Goal: Information Seeking & Learning: Find contact information

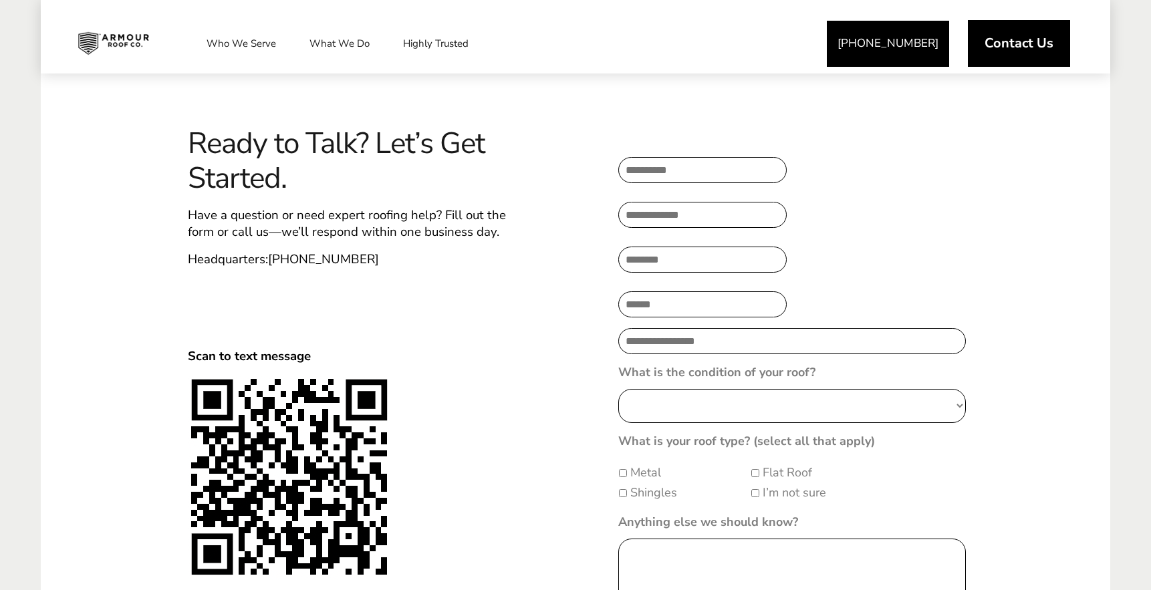
scroll to position [461, 0]
click at [390, 258] on p "Headquarters: (402) 289-7869" at bounding box center [353, 260] width 331 height 17
drag, startPoint x: 369, startPoint y: 259, endPoint x: 269, endPoint y: 257, distance: 99.6
click at [269, 257] on p "Headquarters: (402) 289-7869" at bounding box center [353, 260] width 331 height 17
copy span "[PHONE_NUMBER]"
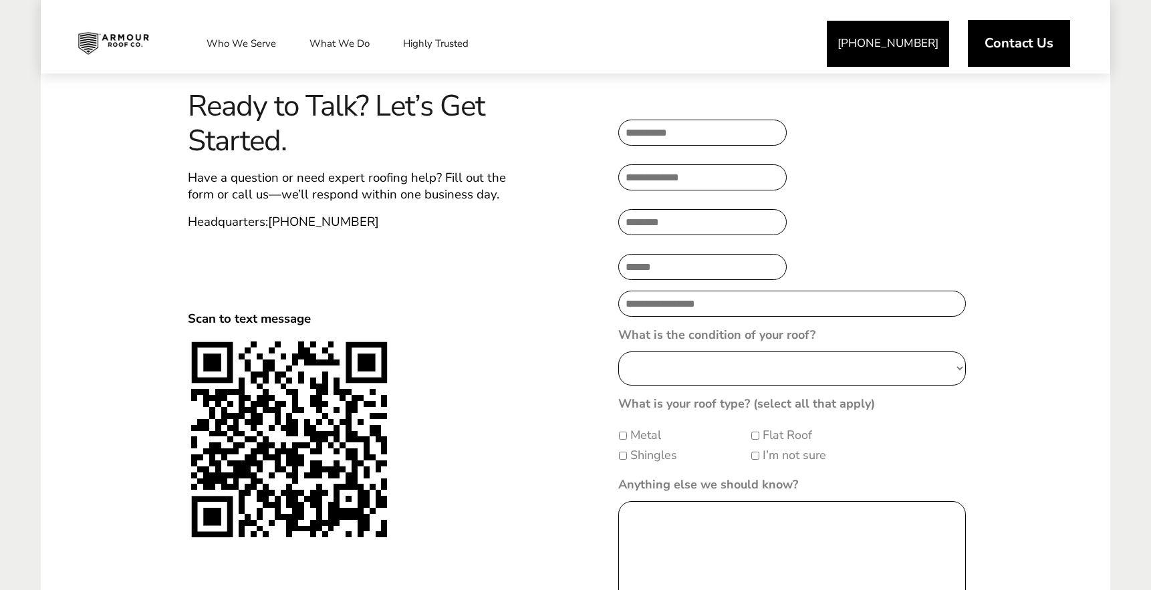
scroll to position [499, 0]
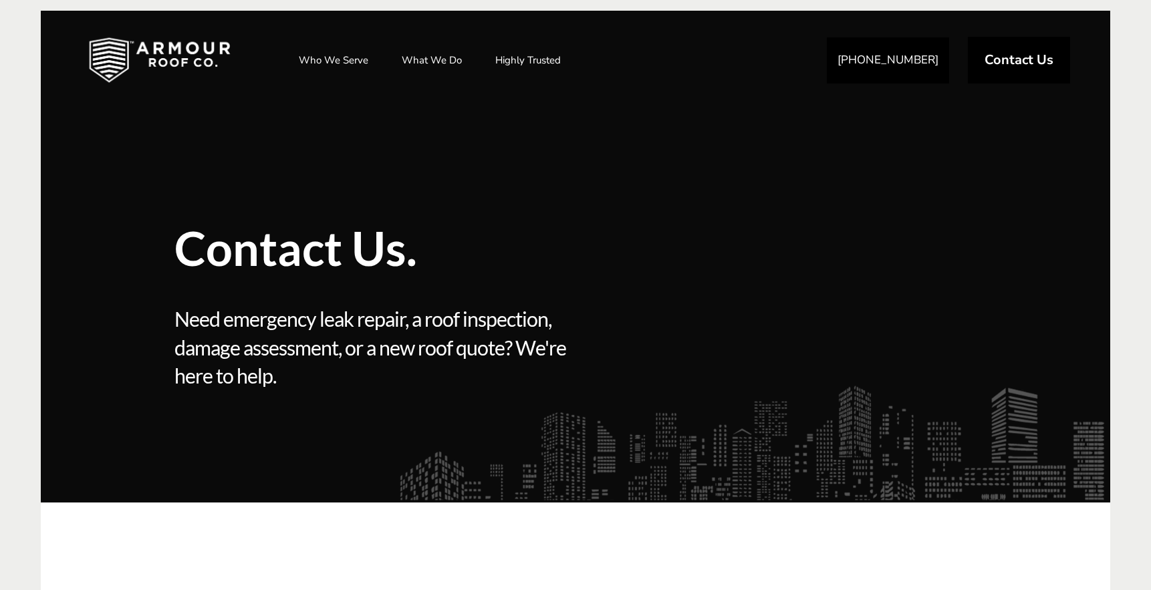
scroll to position [499, 0]
